Goal: Information Seeking & Learning: Learn about a topic

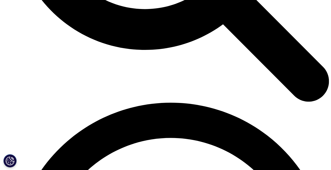
scroll to position [1581, 0]
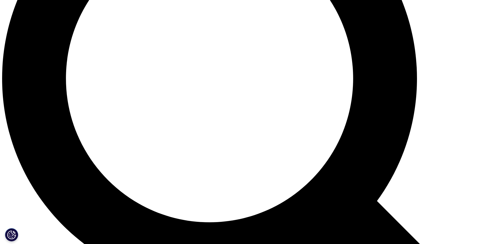
scroll to position [632, 0]
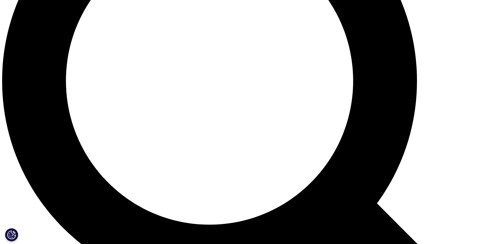
scroll to position [632, 0]
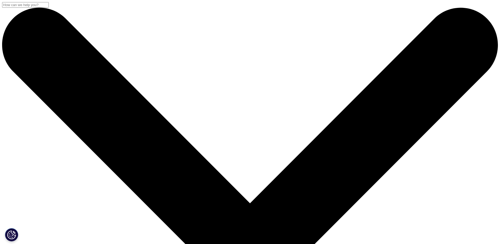
scroll to position [291, 311]
